Goal: Task Accomplishment & Management: Manage account settings

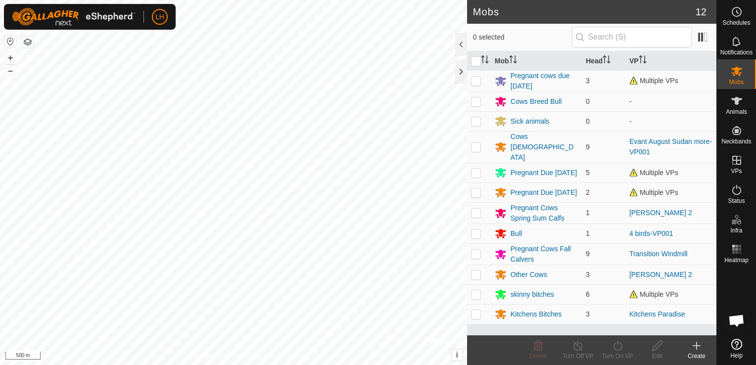
click at [280, 364] on html "LH Schedules Notifications Mobs Animals Neckbands VPs Status Infra Heatmap Help…" at bounding box center [378, 182] width 756 height 365
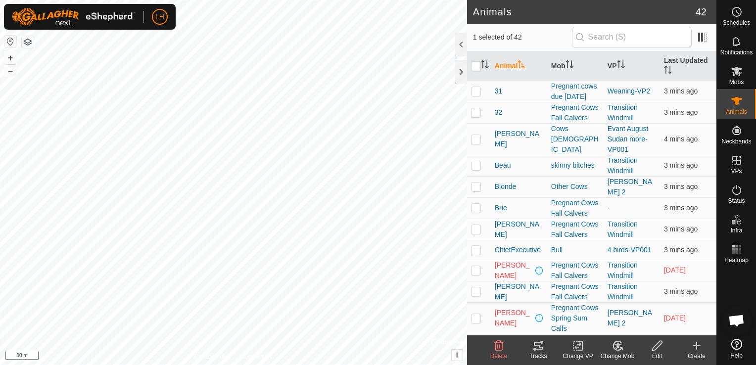
click at [535, 344] on icon at bounding box center [538, 346] width 12 height 12
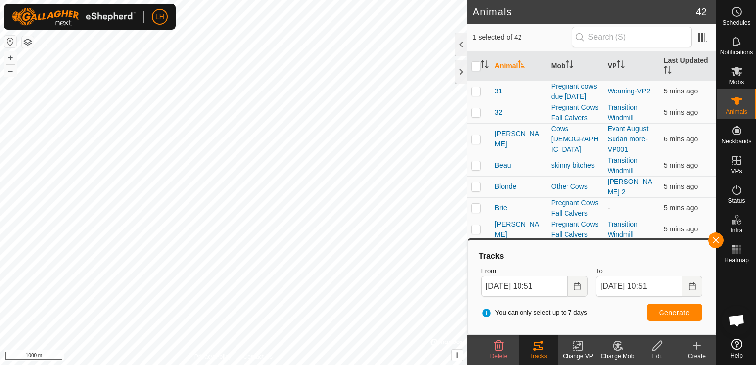
click at [5, 44] on button "button" at bounding box center [10, 42] width 12 height 12
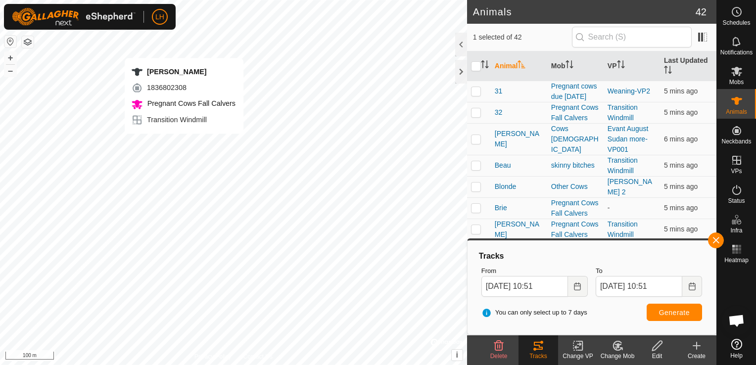
checkbox input "true"
checkbox input "false"
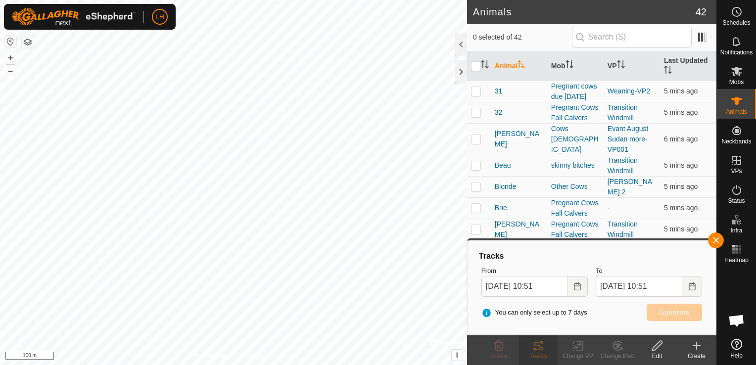
checkbox input "true"
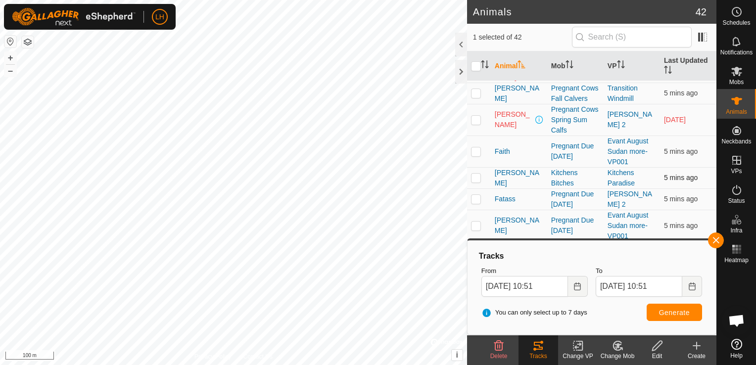
scroll to position [198, 0]
click at [501, 83] on span "[PERSON_NAME]" at bounding box center [513, 72] width 39 height 21
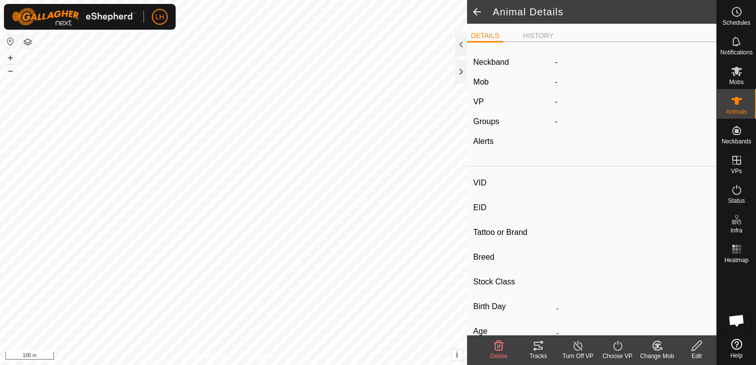
type input "[PERSON_NAME]"
type input "-"
type input "009J"
type input "Red Angus"
type input "Registered 3A 50"
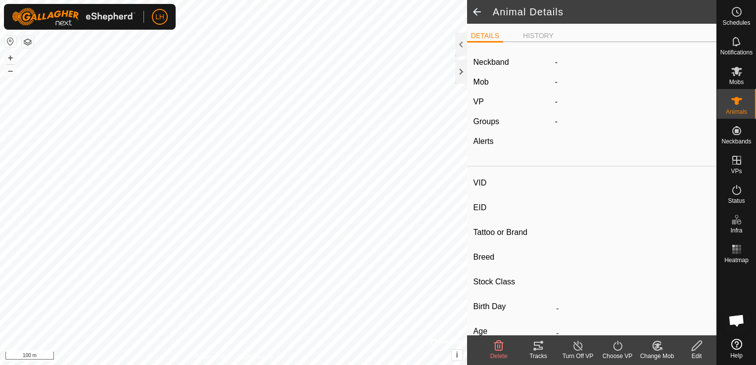
type input "09/2021"
type input "4 years 2 months"
type input "0 kg"
type input "-"
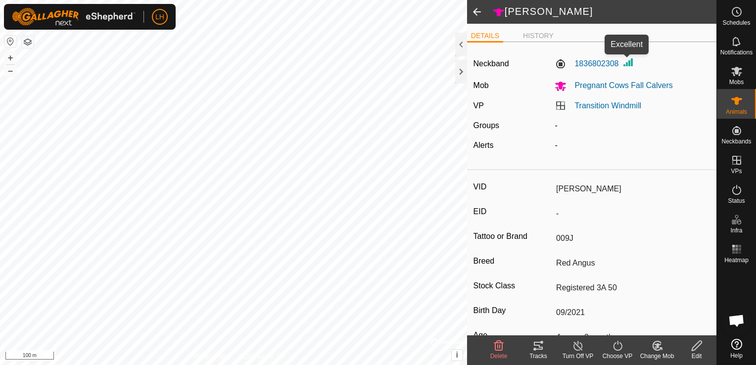
click at [627, 61] on img at bounding box center [628, 62] width 12 height 12
click at [596, 64] on label "1836802308" at bounding box center [586, 64] width 64 height 12
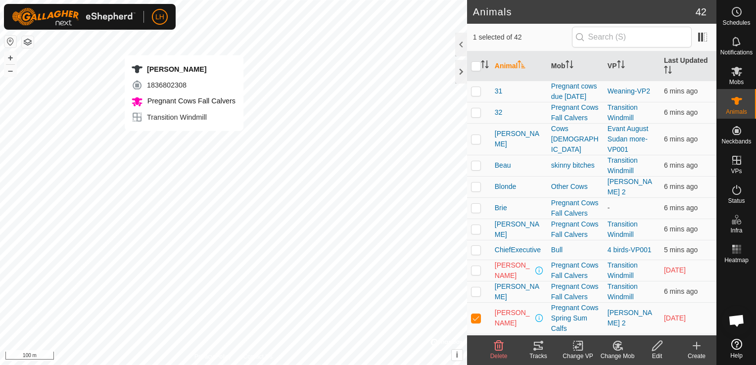
checkbox input "true"
checkbox input "false"
